Goal: Navigation & Orientation: Find specific page/section

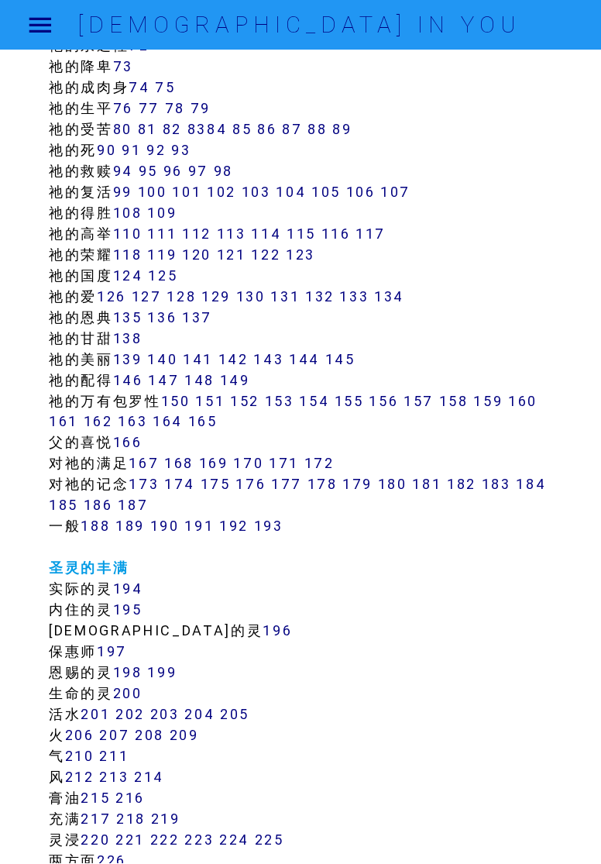
scroll to position [884, 0]
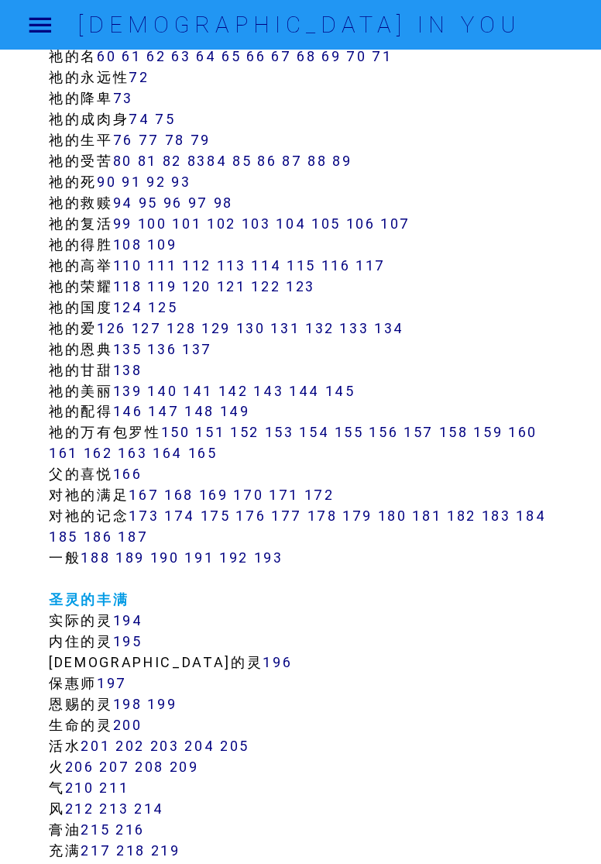
click at [129, 346] on link "135" at bounding box center [127, 349] width 29 height 18
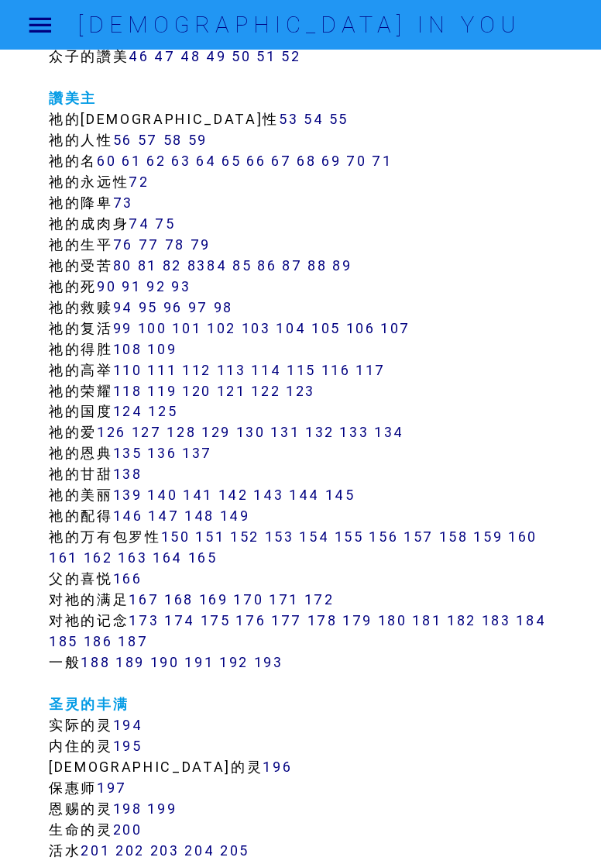
scroll to position [779, 0]
click at [279, 493] on link "143" at bounding box center [269, 496] width 30 height 18
click at [354, 497] on link "145" at bounding box center [340, 496] width 30 height 18
click at [206, 516] on link "148" at bounding box center [199, 516] width 30 height 18
click at [140, 559] on link "163" at bounding box center [133, 558] width 29 height 18
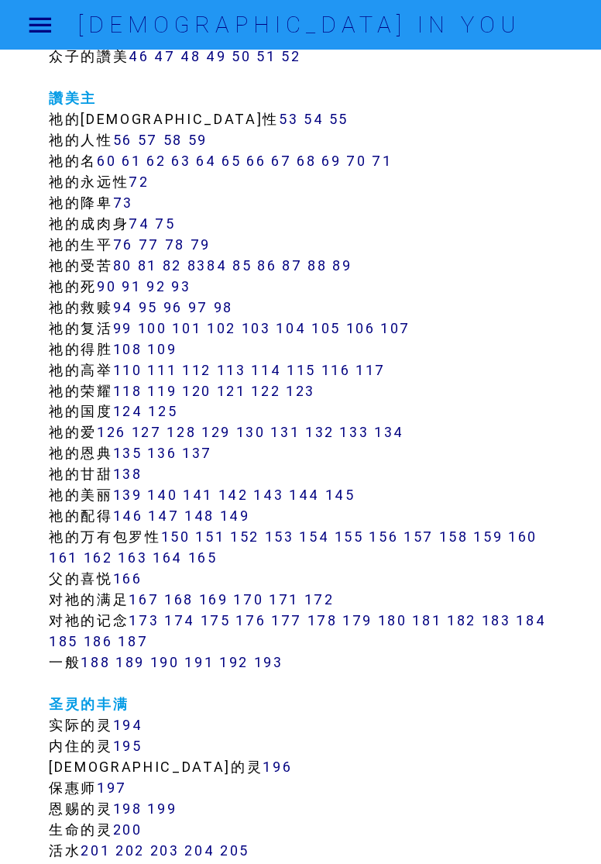
click at [69, 559] on link "161" at bounding box center [63, 558] width 29 height 18
click at [537, 536] on link "160" at bounding box center [523, 537] width 29 height 18
click at [460, 536] on link "158" at bounding box center [453, 537] width 29 height 18
click at [163, 564] on link "164" at bounding box center [168, 558] width 30 height 18
click at [293, 432] on link "131" at bounding box center [285, 433] width 29 height 18
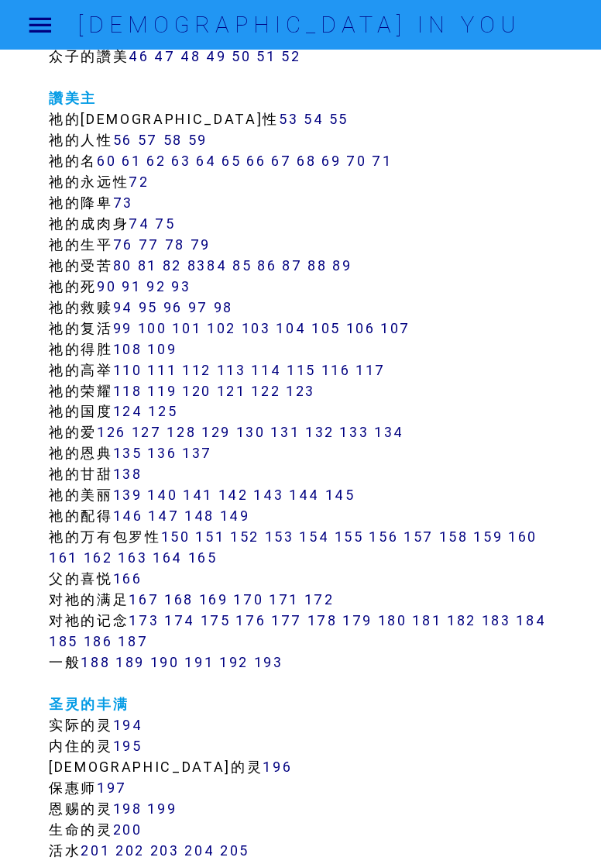
click at [259, 425] on link "130" at bounding box center [250, 433] width 29 height 18
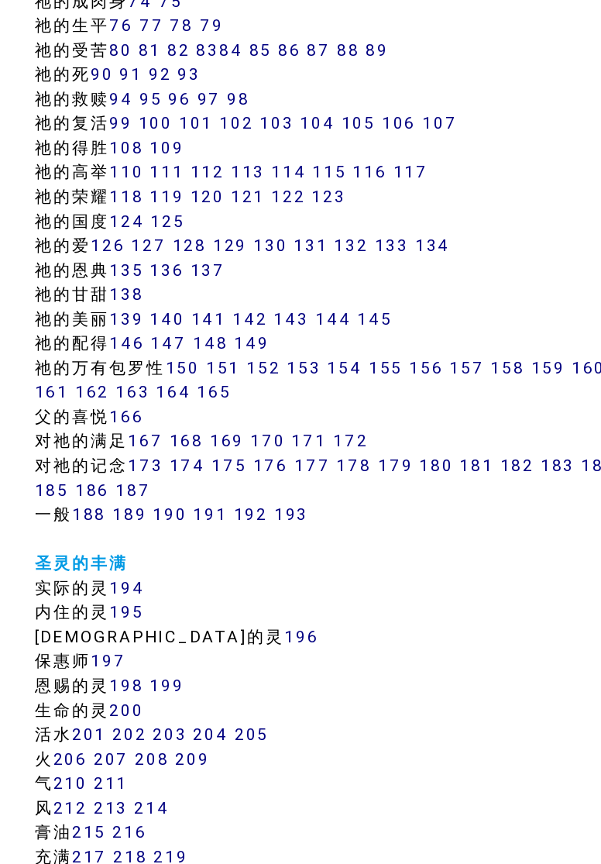
scroll to position [919, 0]
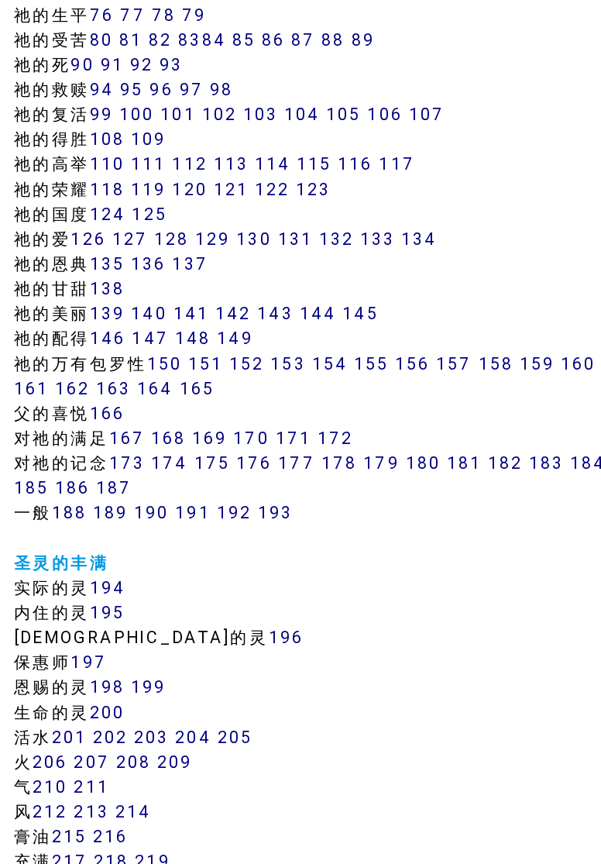
click at [350, 480] on link "179" at bounding box center [358, 482] width 30 height 18
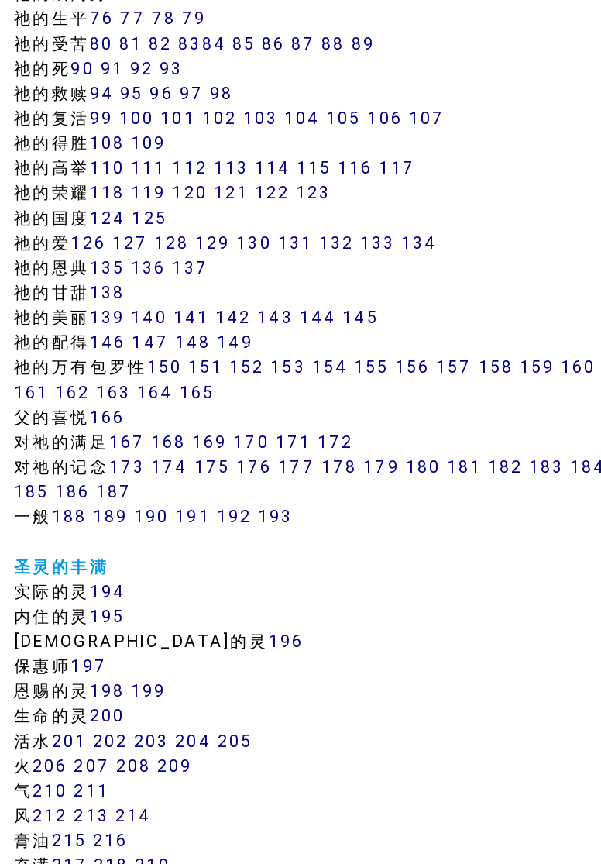
click at [258, 480] on link "176" at bounding box center [251, 481] width 30 height 18
